Goal: Task Accomplishment & Management: Use online tool/utility

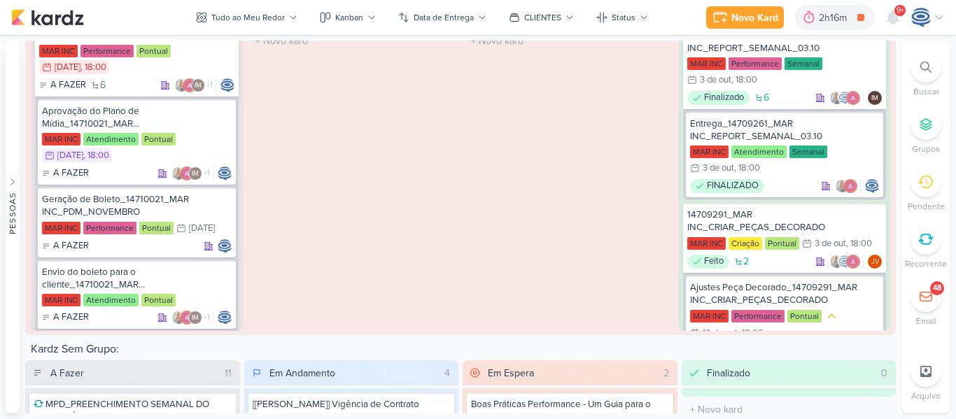
scroll to position [318, 0]
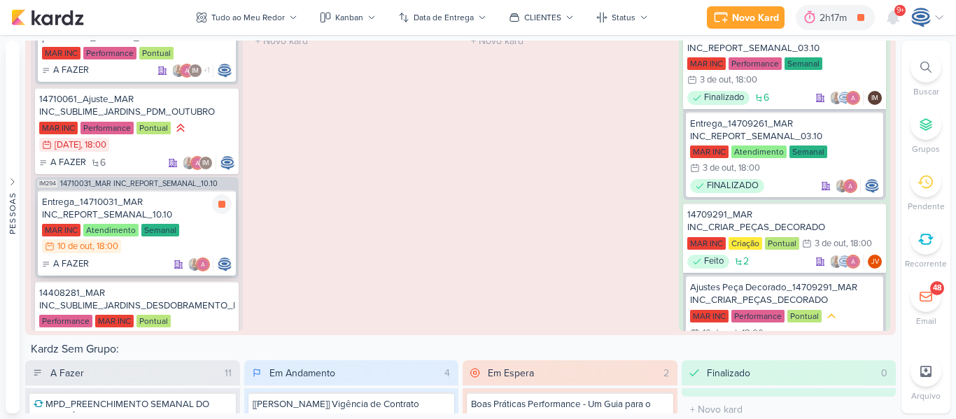
click at [178, 207] on div "Entrega_14710031_MAR INC_REPORT_SEMANAL_10.10" at bounding box center [137, 208] width 190 height 25
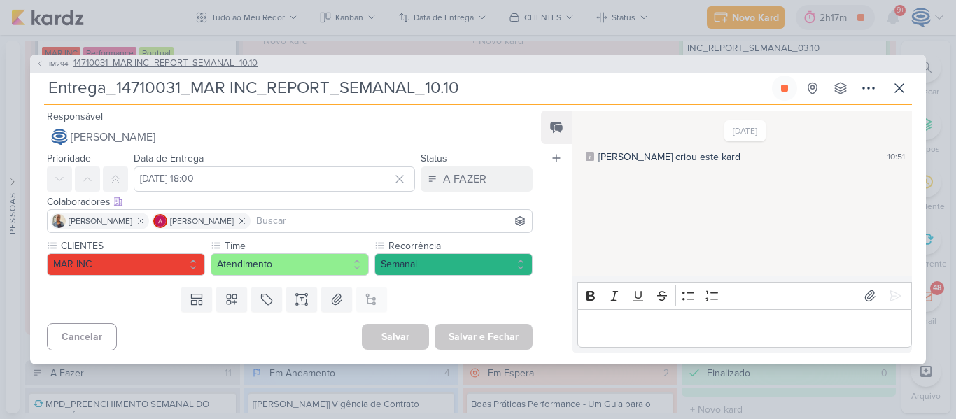
click at [221, 63] on span "14710031_MAR INC_REPORT_SEMANAL_10.10" at bounding box center [165, 64] width 184 height 14
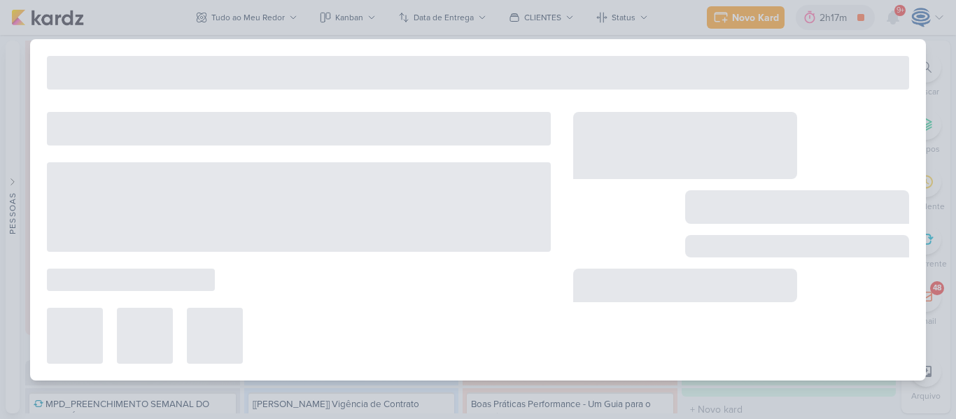
type input "14710031_MAR INC_REPORT_SEMANAL_10.10"
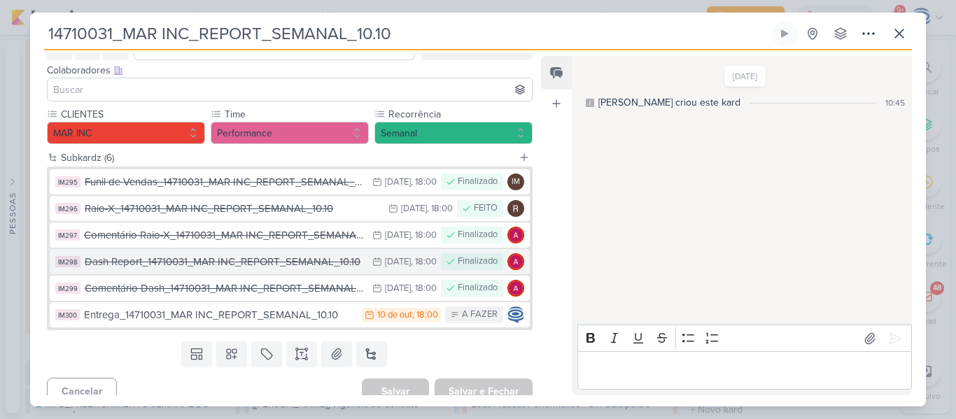
scroll to position [78, 0]
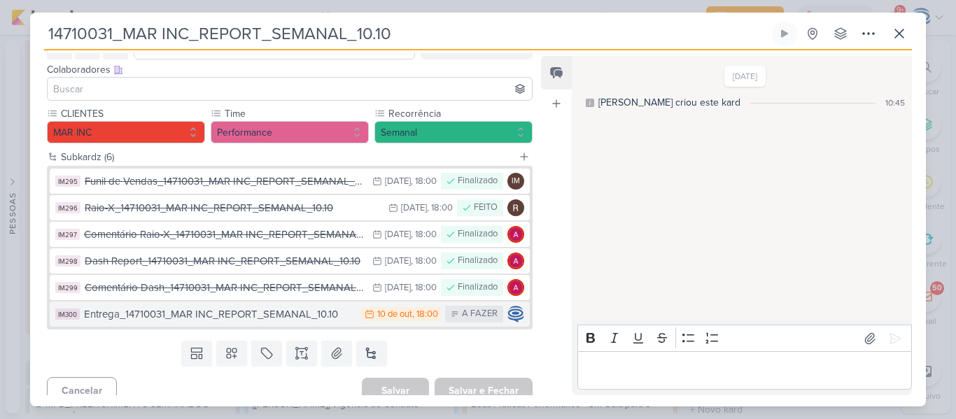
click at [174, 315] on div "Entrega_14710031_MAR INC_REPORT_SEMANAL_10.10" at bounding box center [219, 315] width 271 height 16
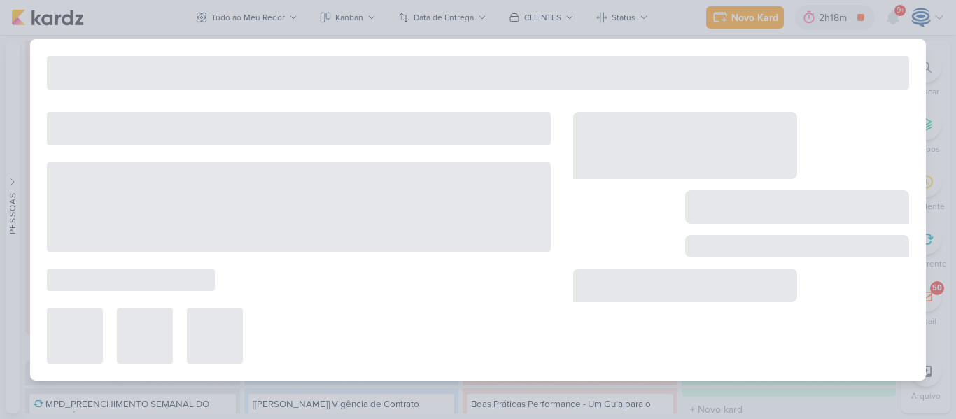
type input "Entrega_14710031_MAR INC_REPORT_SEMANAL_10.10"
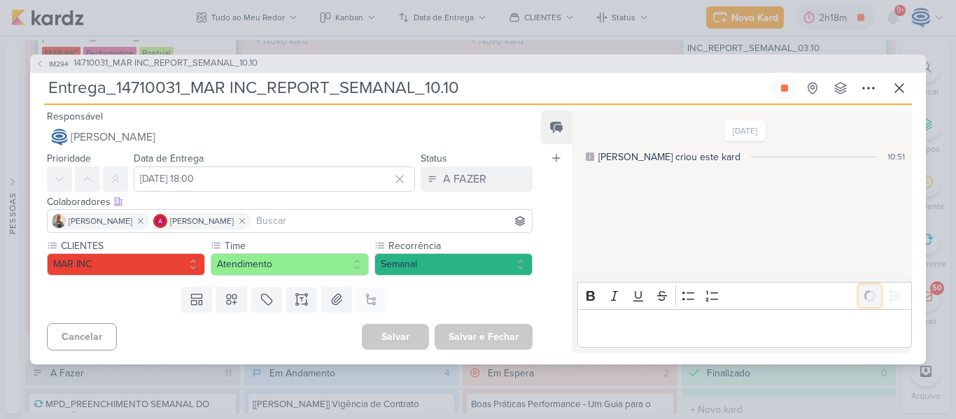
click at [866, 299] on icon at bounding box center [870, 296] width 20 height 20
click at [862, 294] on icon at bounding box center [870, 296] width 20 height 20
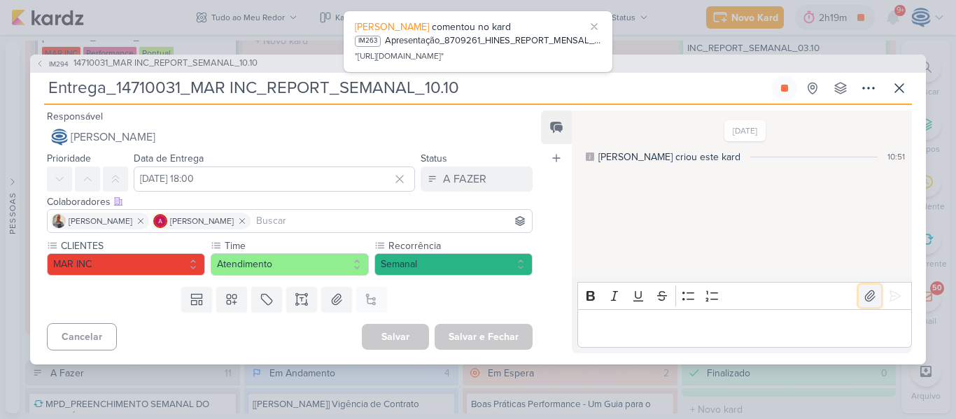
click at [863, 295] on icon at bounding box center [870, 296] width 14 height 14
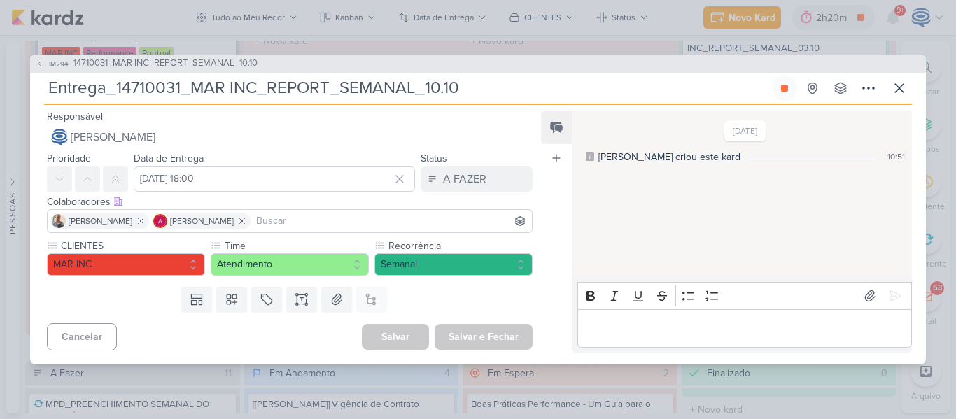
drag, startPoint x: 493, startPoint y: 91, endPoint x: 115, endPoint y: 90, distance: 378.0
click at [115, 90] on input "Entrega_14710031_MAR INC_REPORT_SEMANAL_10.10" at bounding box center [406, 88] width 725 height 25
